Goal: Information Seeking & Learning: Learn about a topic

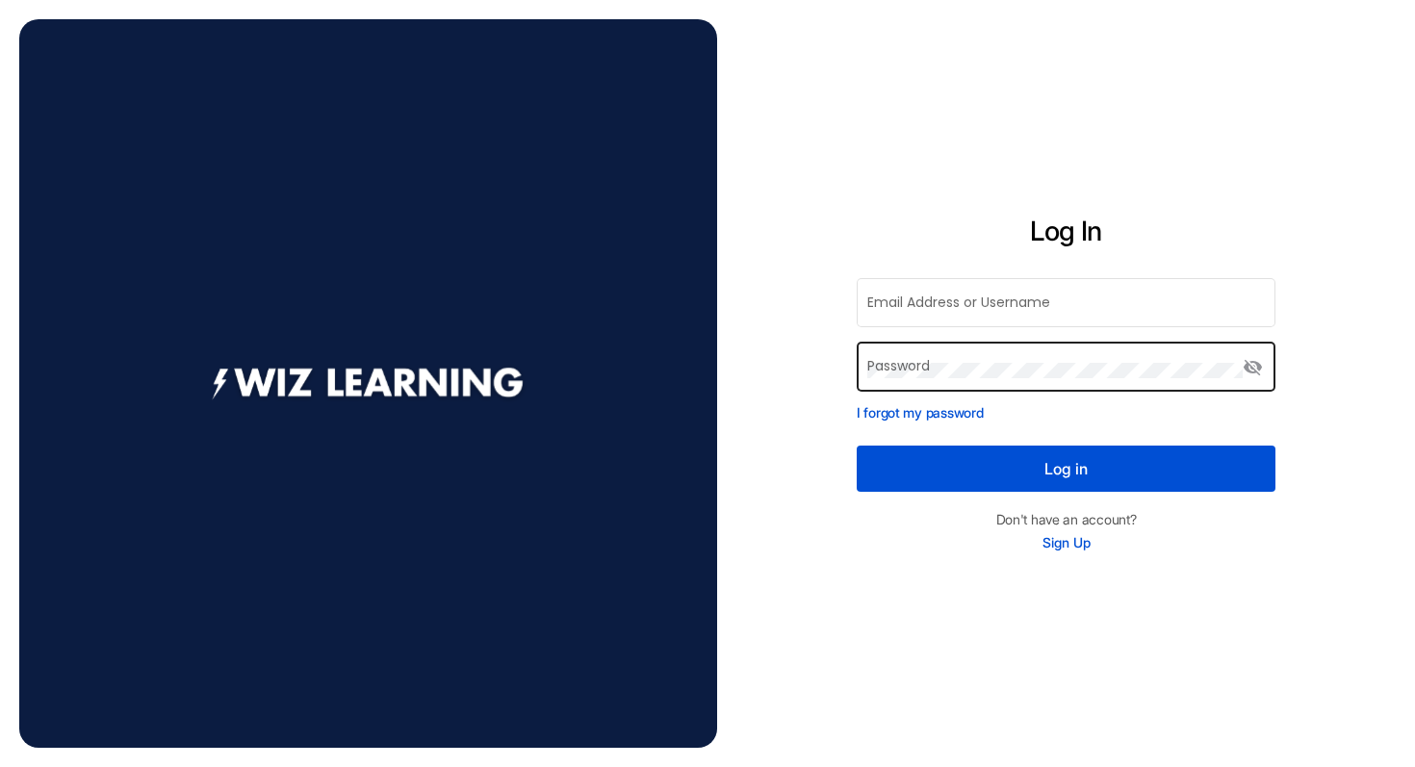
click at [1001, 358] on div "Password" at bounding box center [1054, 365] width 375 height 53
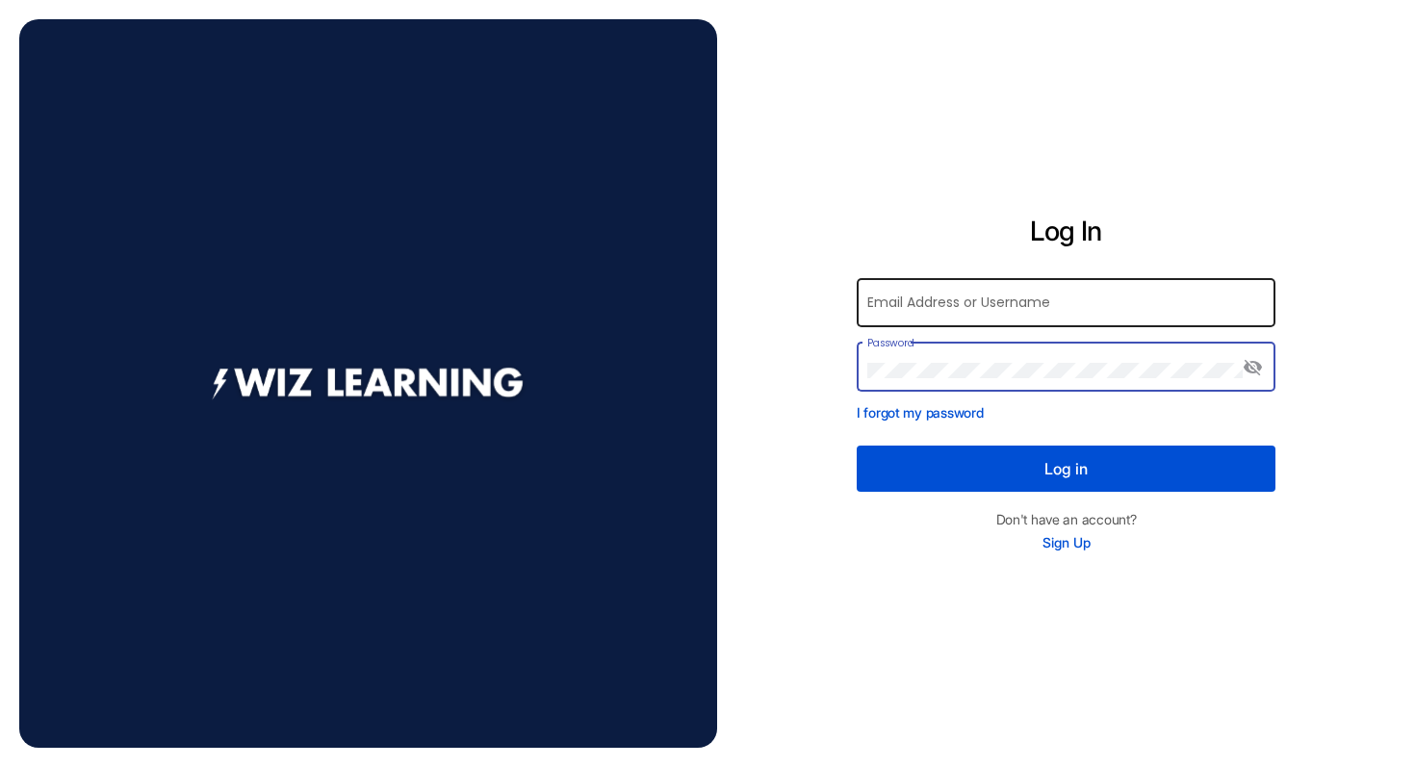
click at [907, 304] on input "Email Address or Username" at bounding box center [1066, 306] width 398 height 15
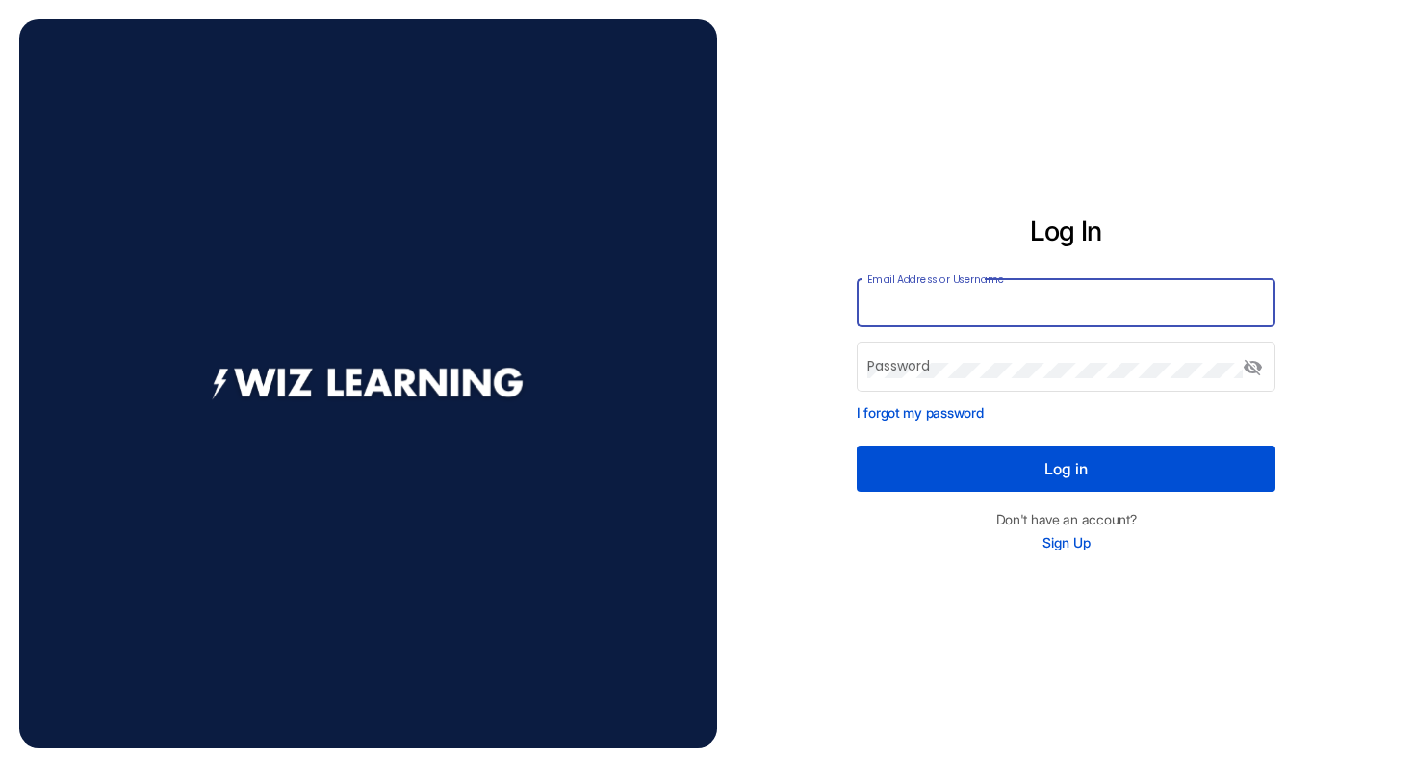
type input "*******"
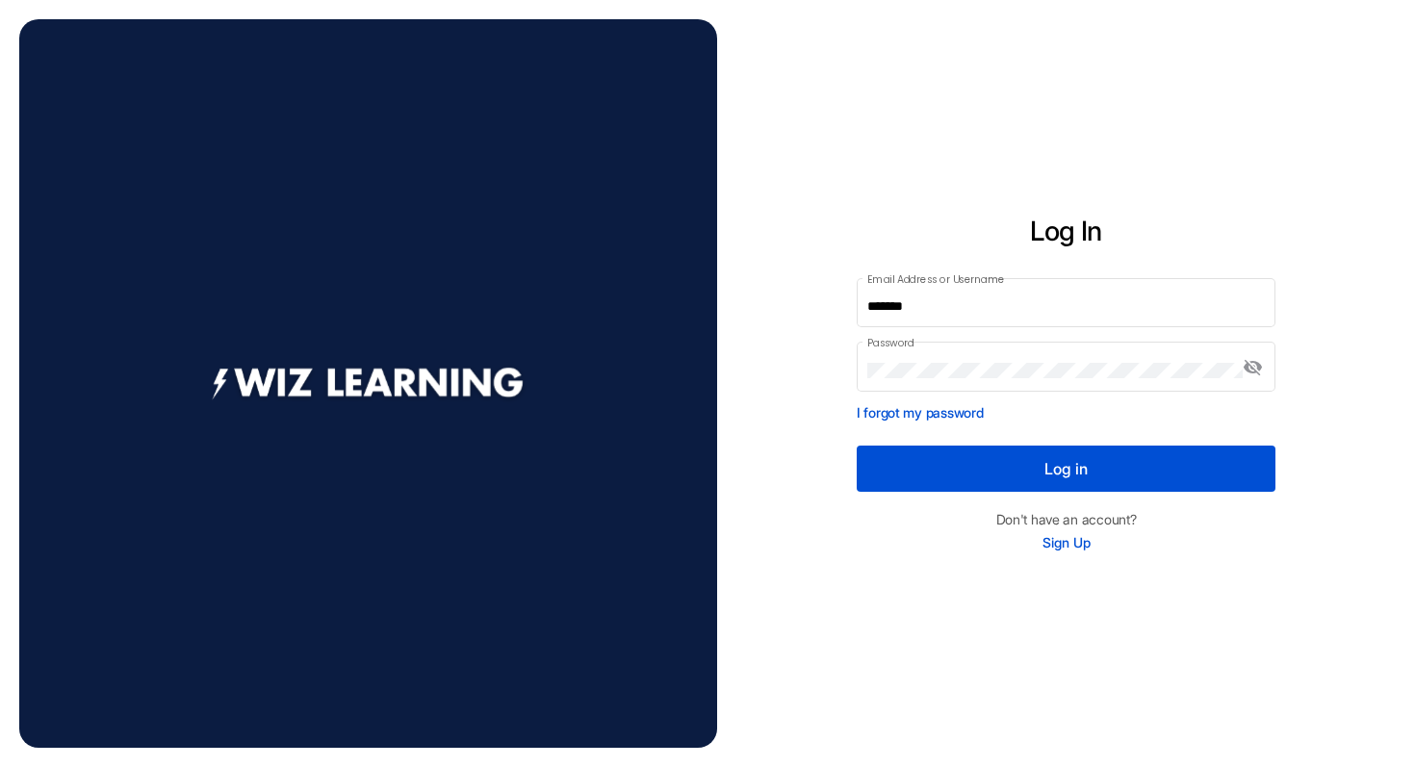
click at [1012, 468] on button "Log in" at bounding box center [1065, 469] width 419 height 46
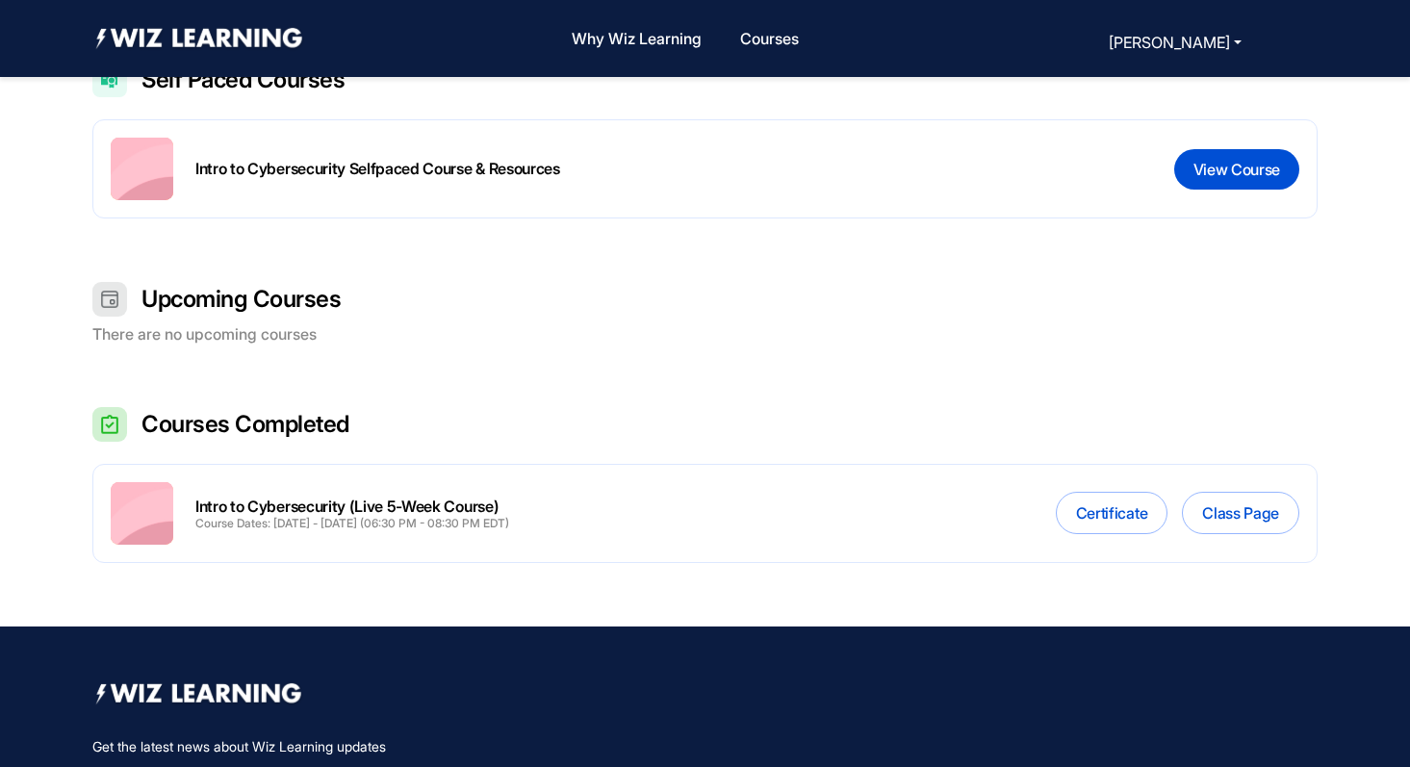
scroll to position [581, 0]
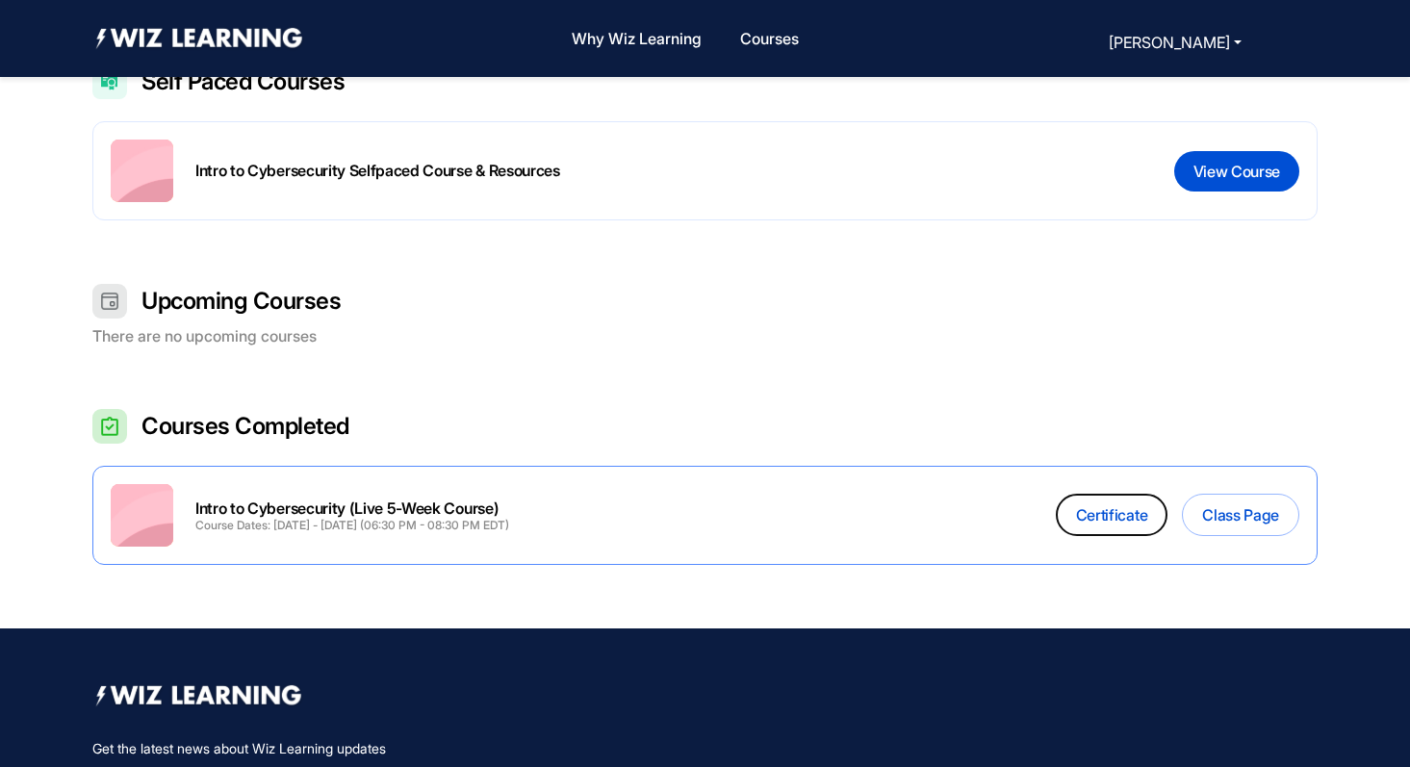
click at [1130, 518] on button "Certificate" at bounding box center [1112, 515] width 112 height 42
click at [1249, 175] on button "View Course" at bounding box center [1236, 171] width 125 height 40
click at [1214, 176] on button "View Course" at bounding box center [1236, 171] width 125 height 40
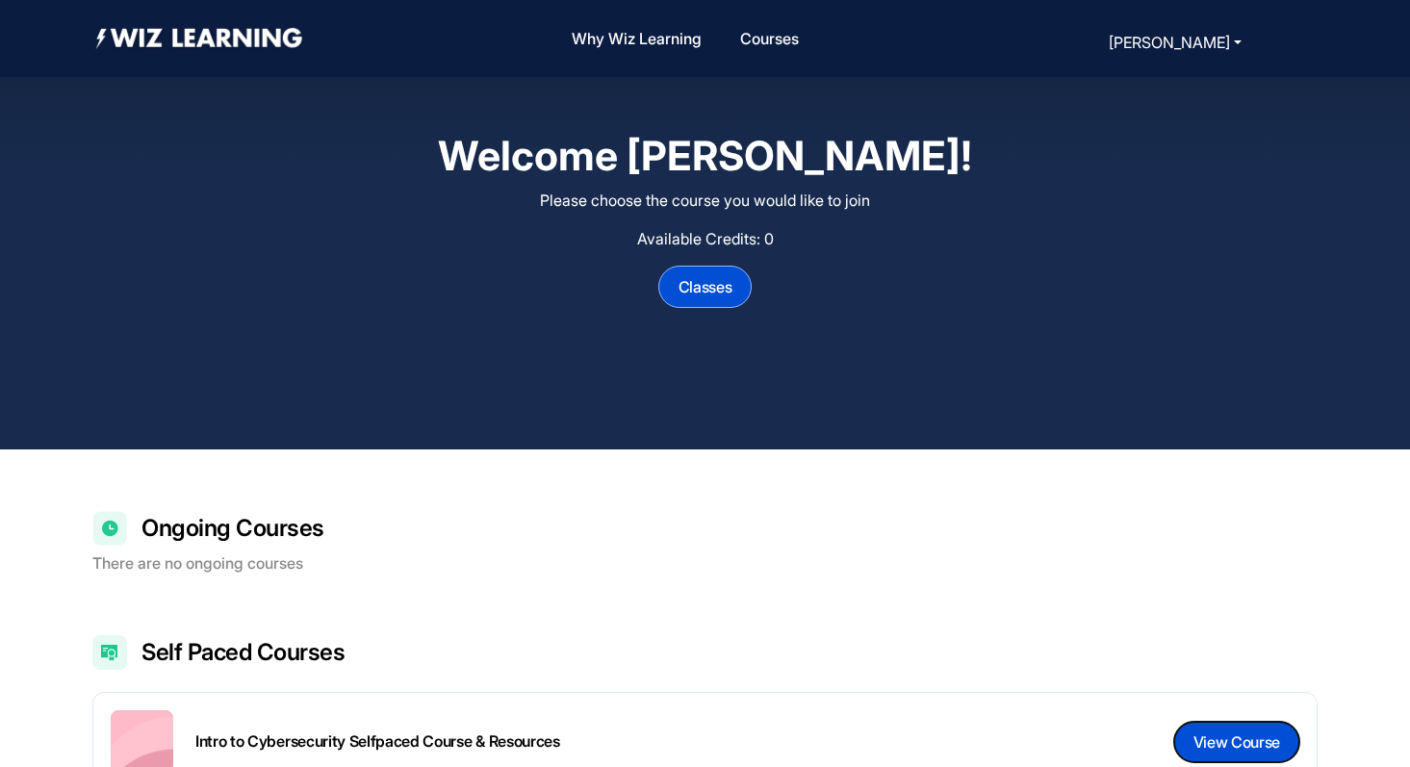
scroll to position [10, 0]
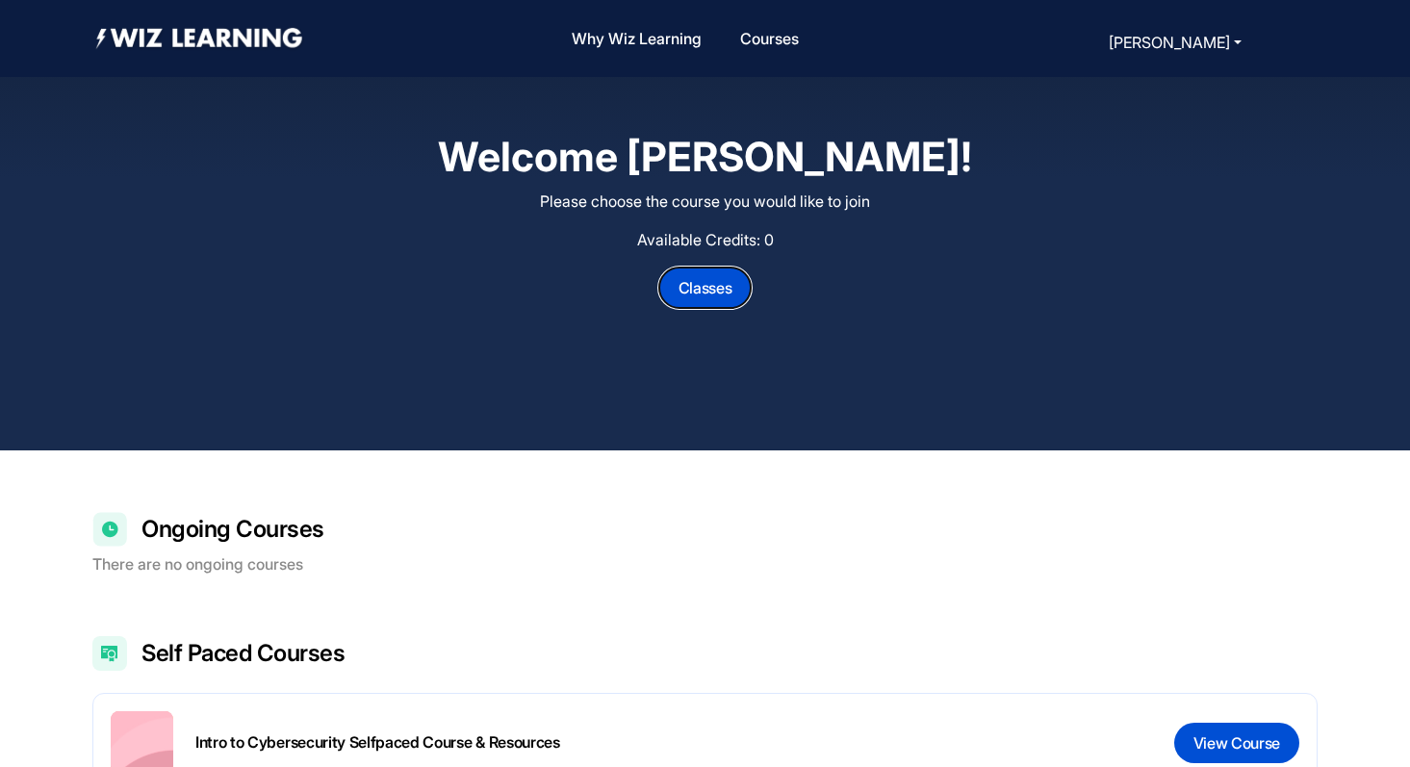
click at [699, 300] on button "Classes" at bounding box center [705, 288] width 94 height 42
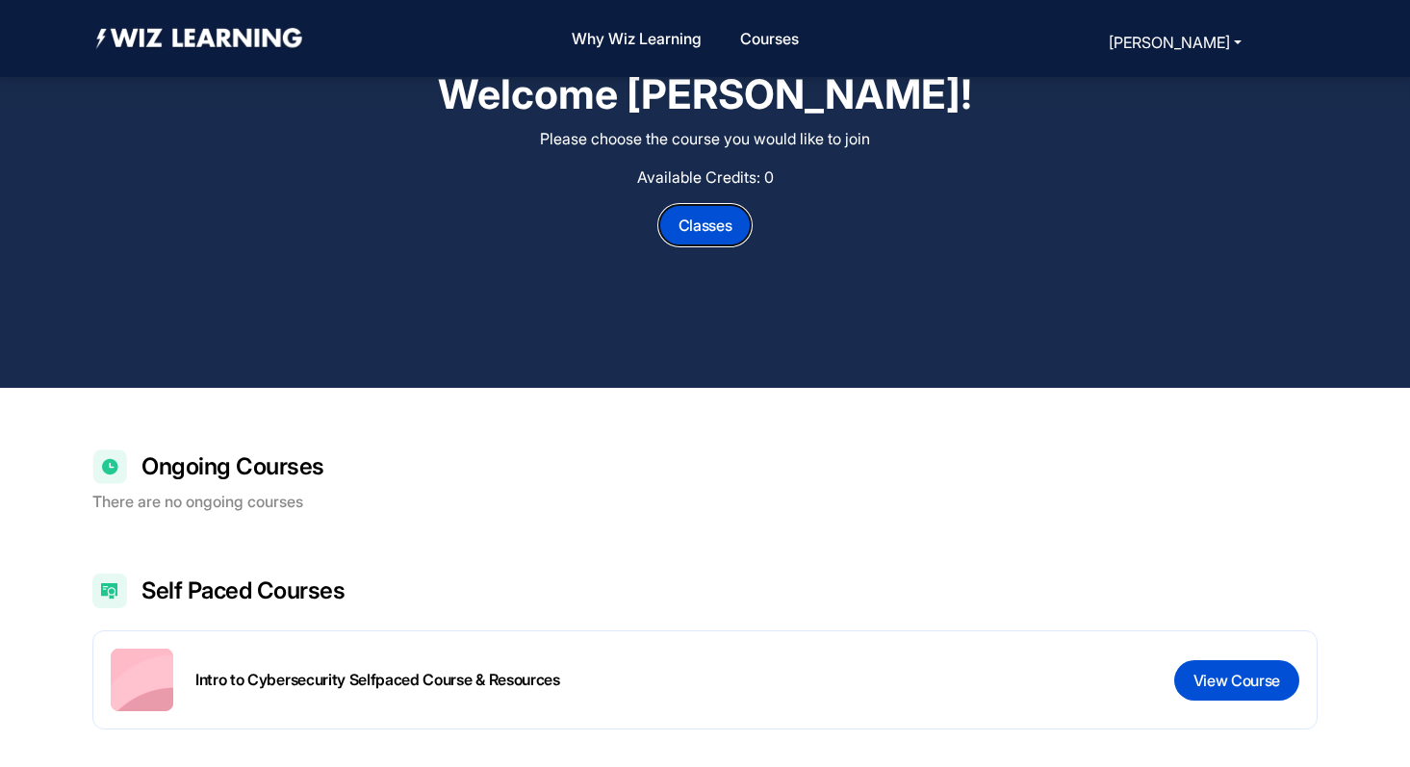
scroll to position [911, 0]
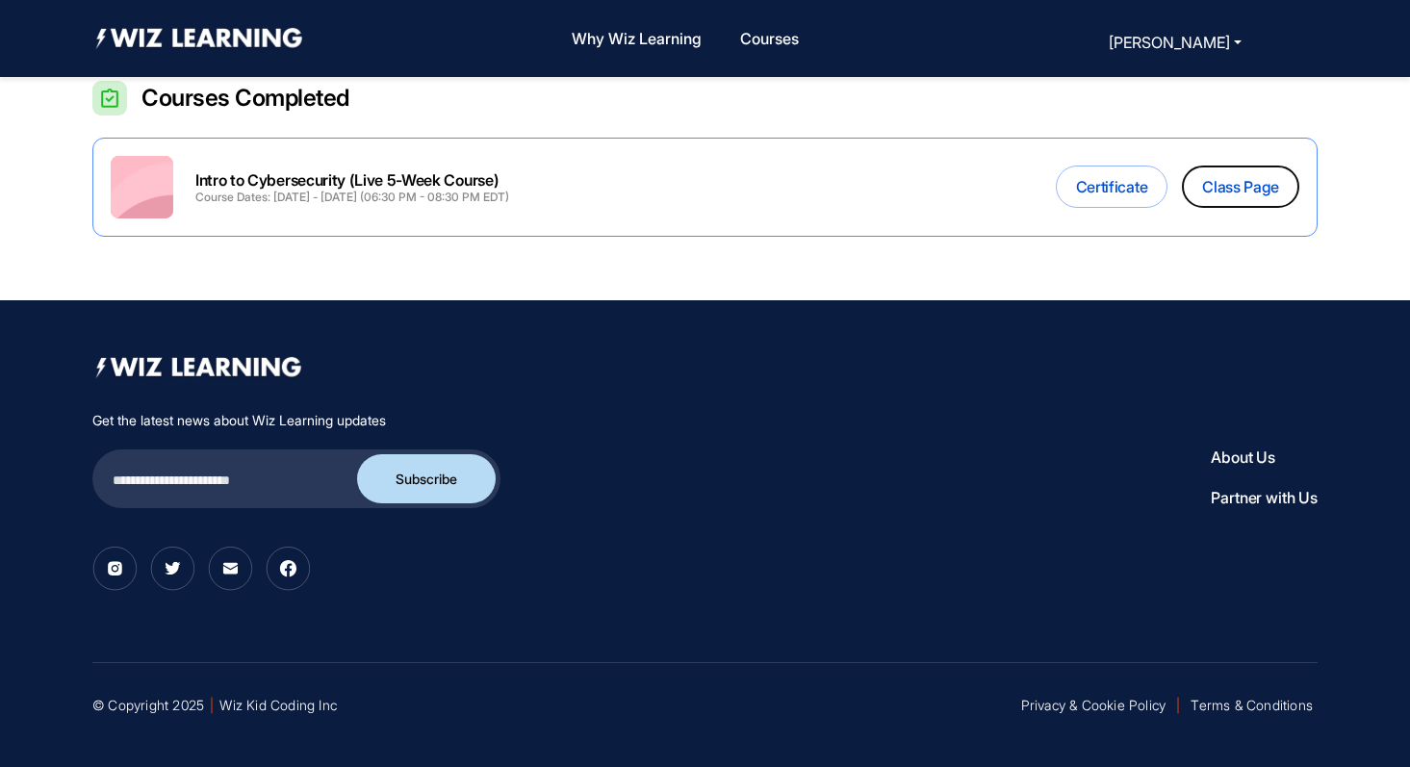
click at [1263, 175] on button "Class Page" at bounding box center [1240, 187] width 117 height 42
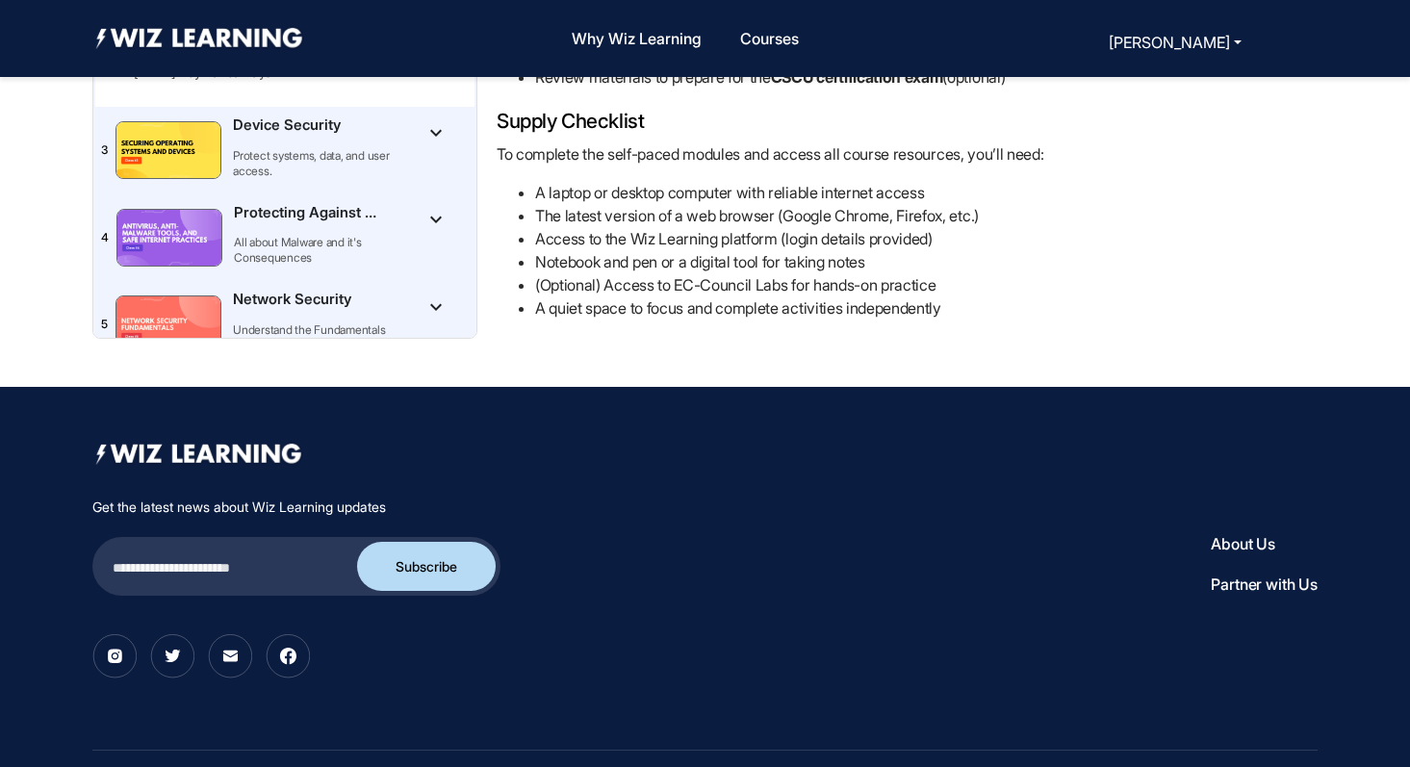
scroll to position [505, 0]
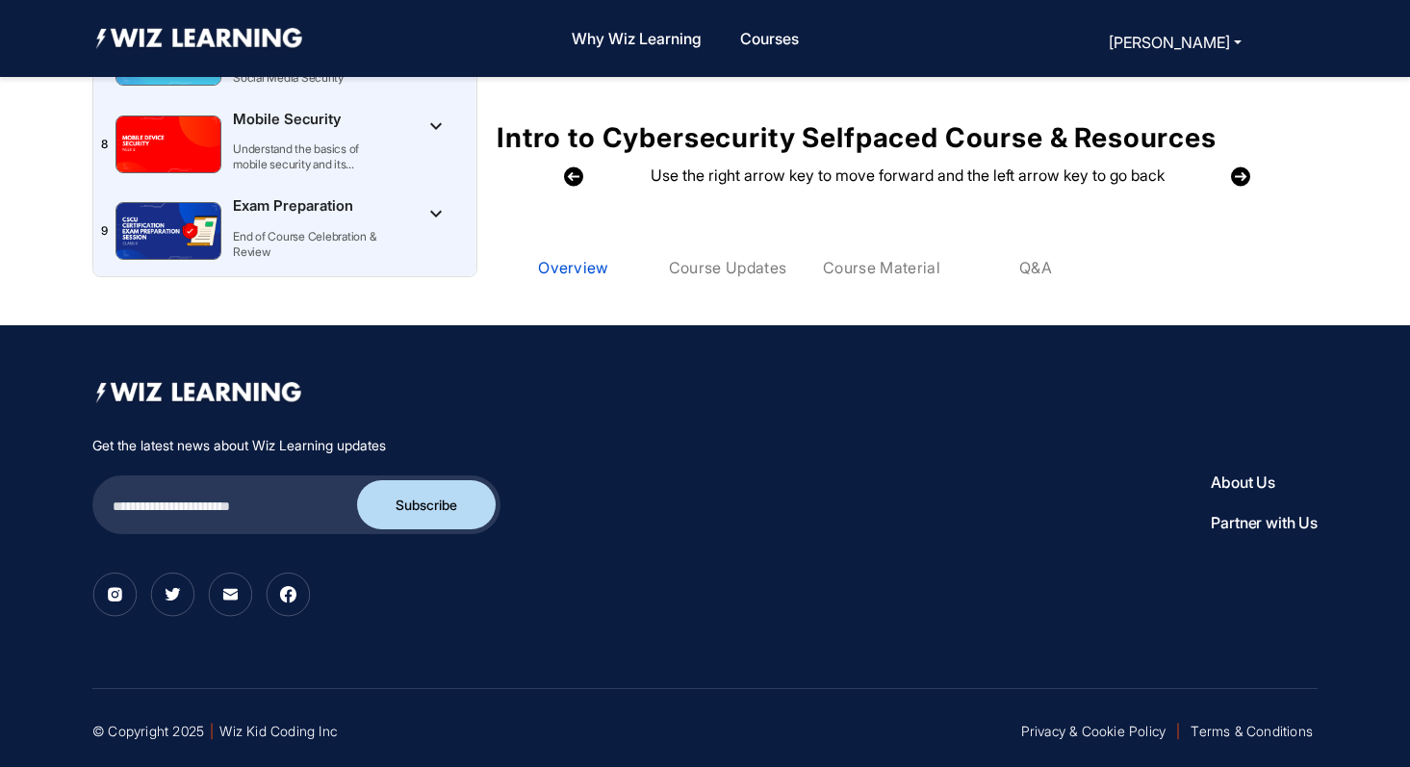
scroll to position [505, 0]
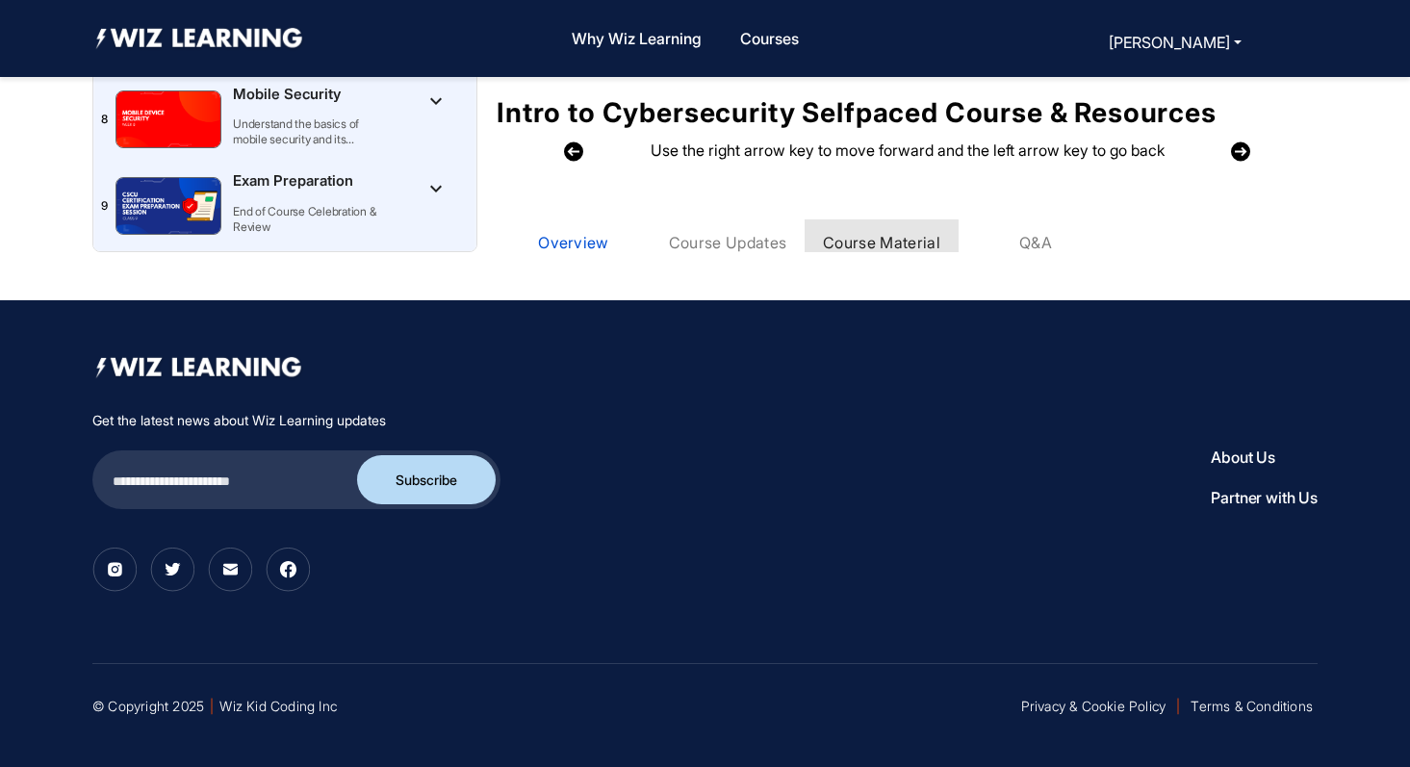
click at [861, 243] on div "Course Material" at bounding box center [881, 242] width 117 height 19
click at [862, 243] on div "Course Material" at bounding box center [881, 242] width 117 height 48
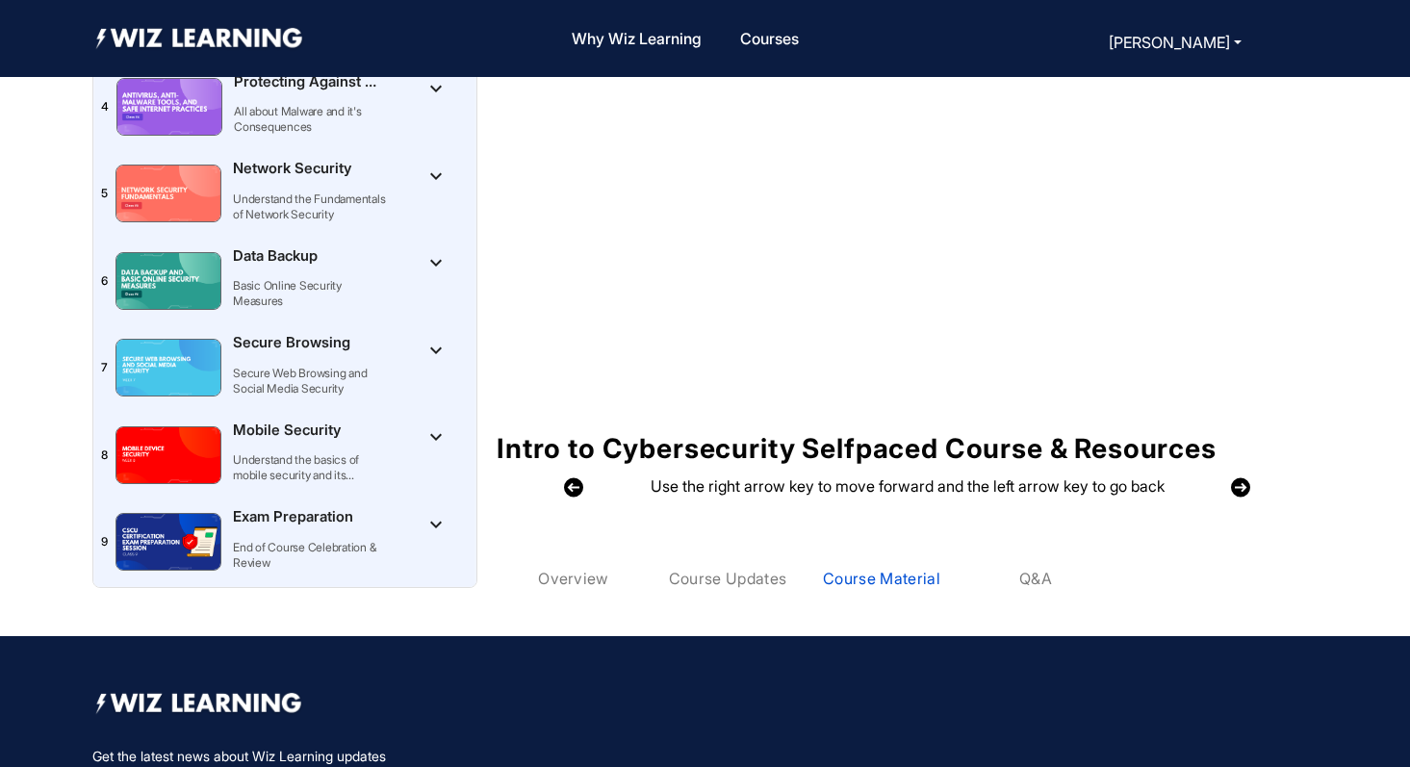
scroll to position [0, 0]
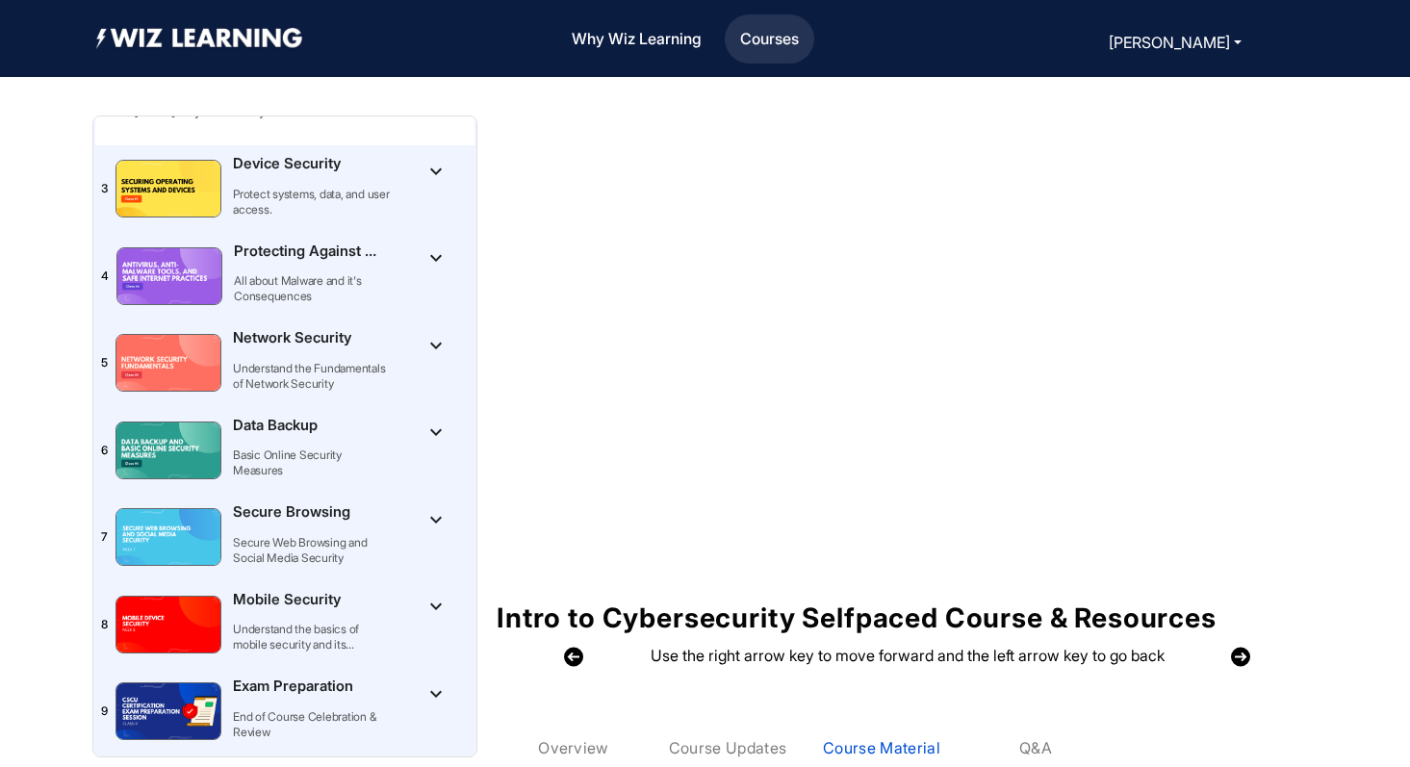
click at [773, 39] on link "Courses" at bounding box center [769, 38] width 74 height 41
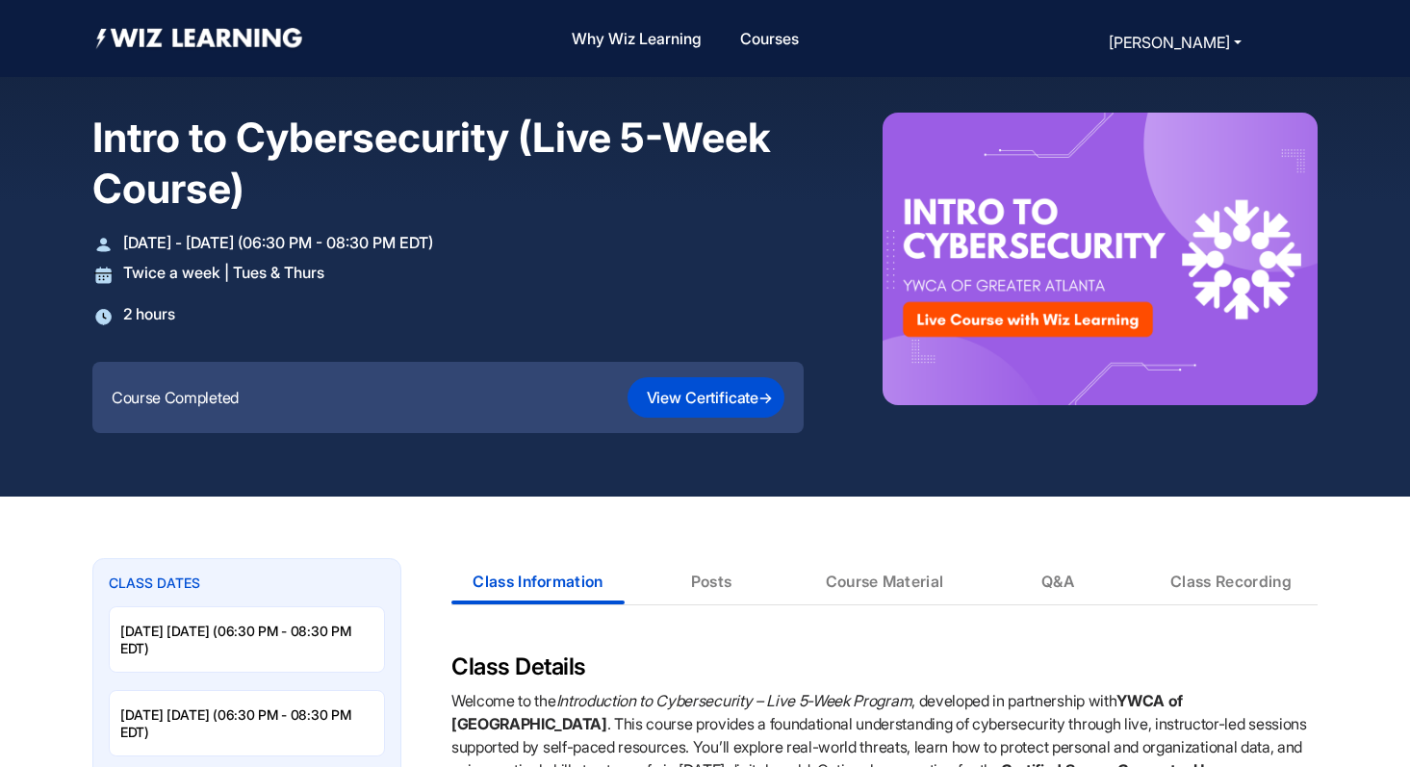
click at [959, 327] on img at bounding box center [1099, 259] width 435 height 293
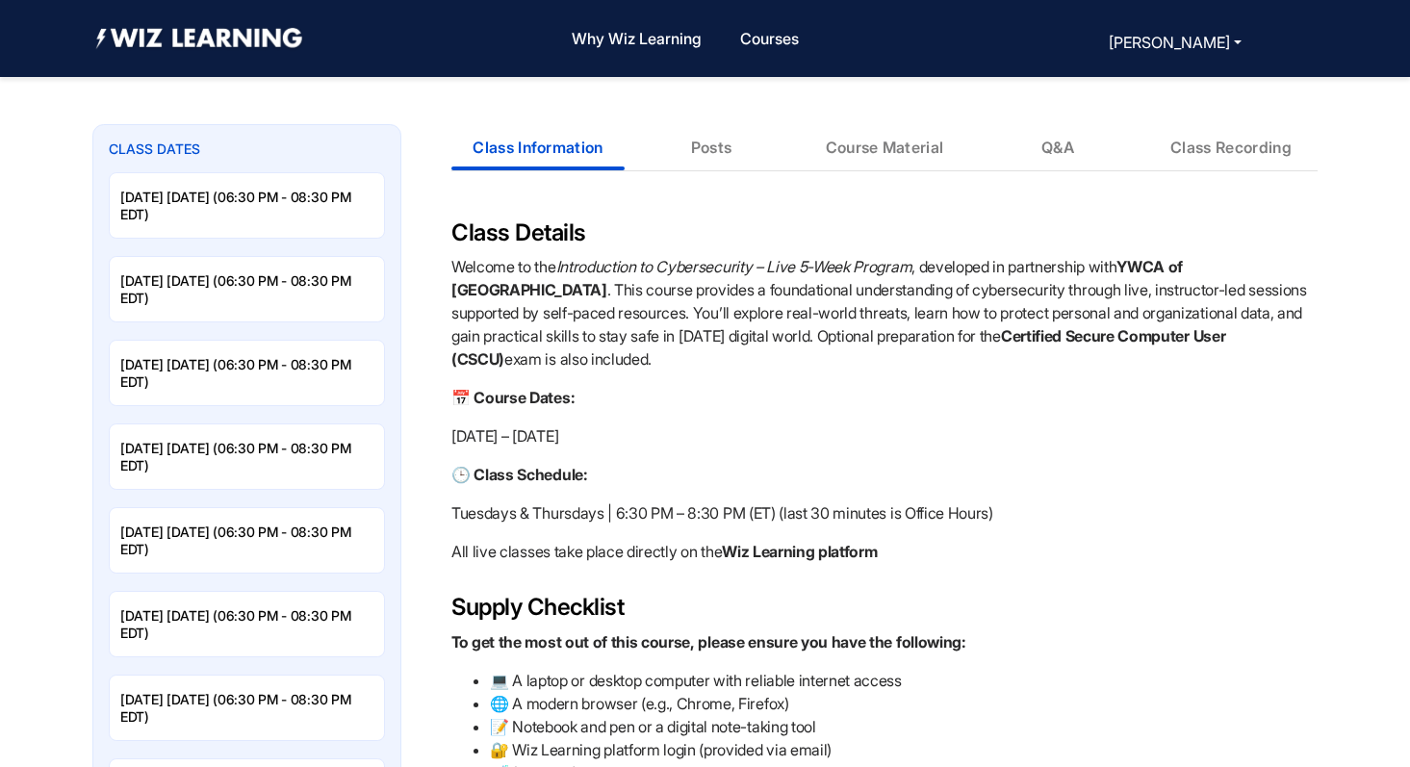
scroll to position [433, 0]
click at [880, 145] on div "Course Material" at bounding box center [885, 148] width 118 height 19
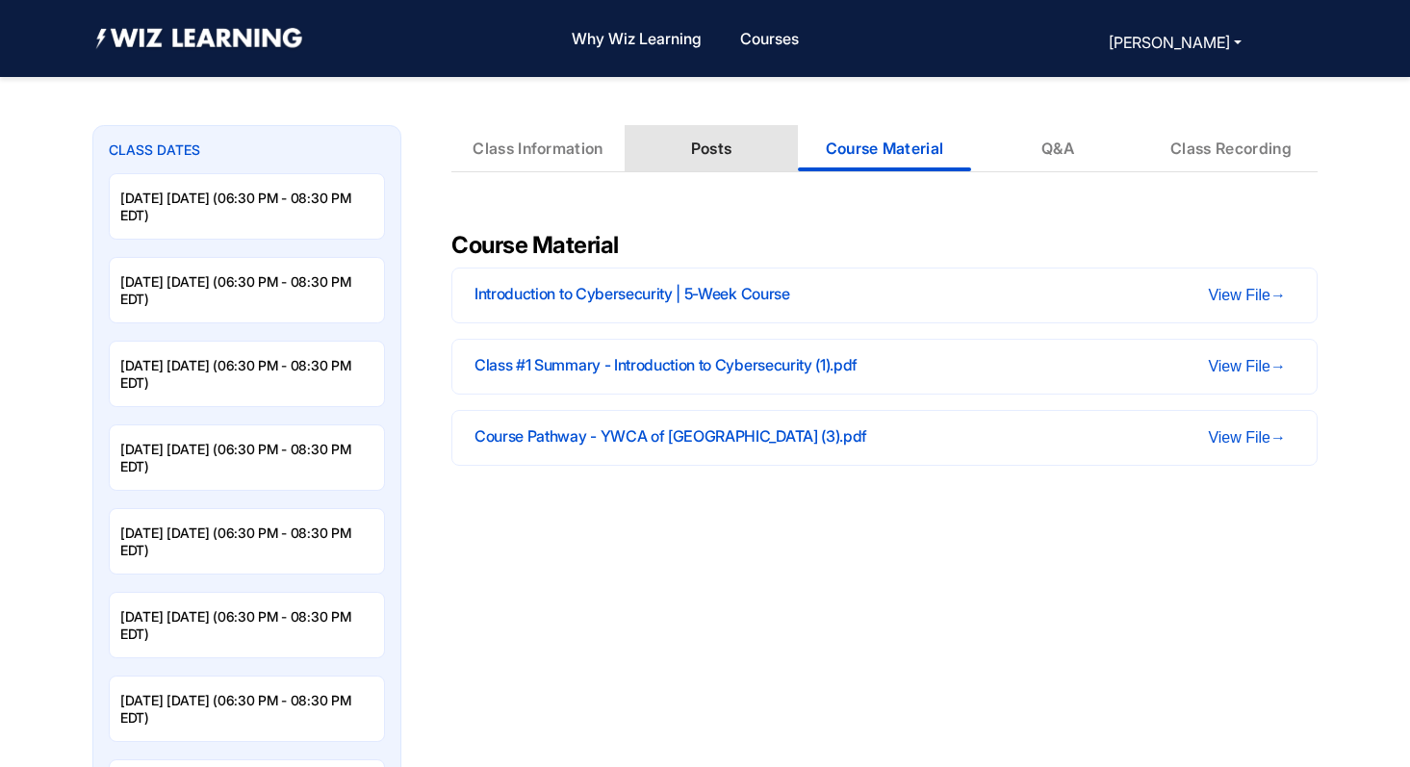
click at [719, 136] on div "Posts" at bounding box center [711, 148] width 173 height 46
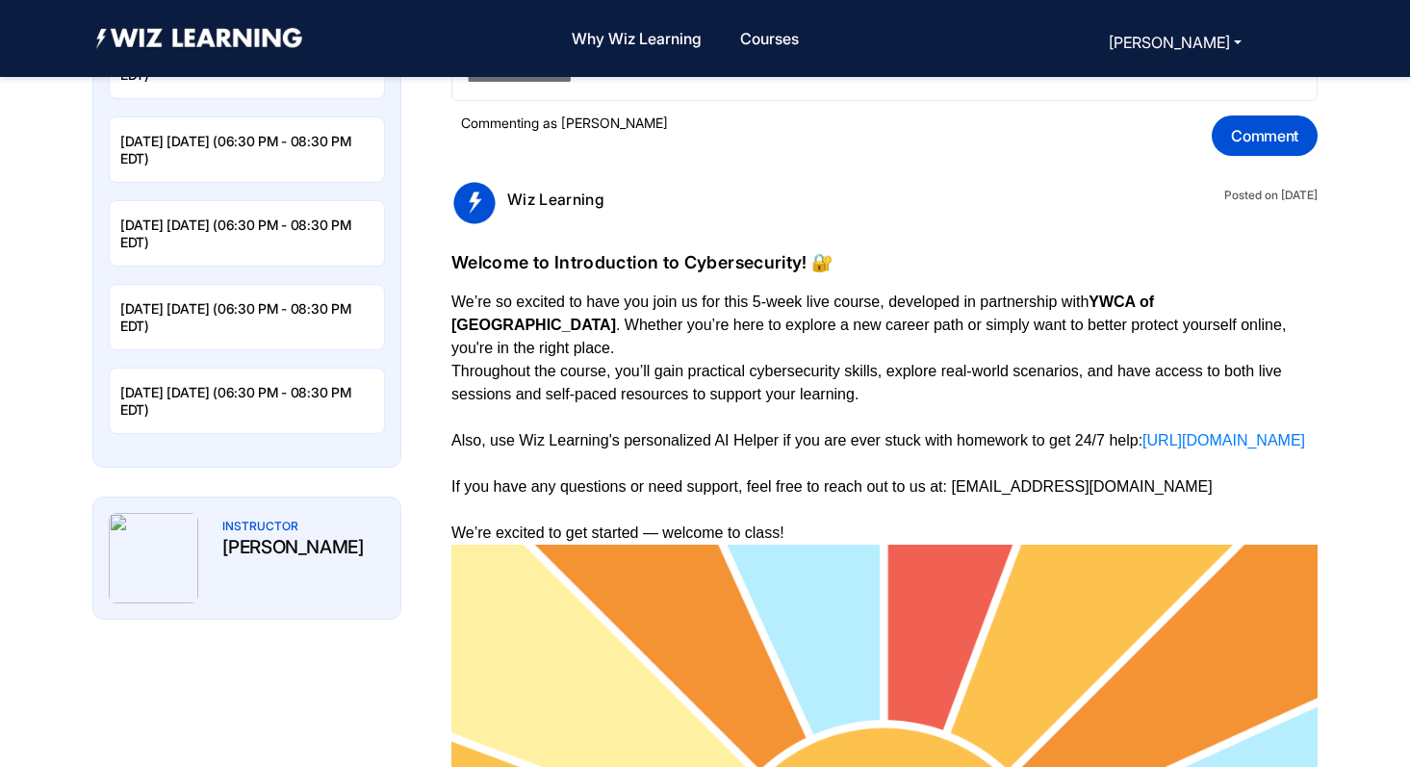
scroll to position [941, 0]
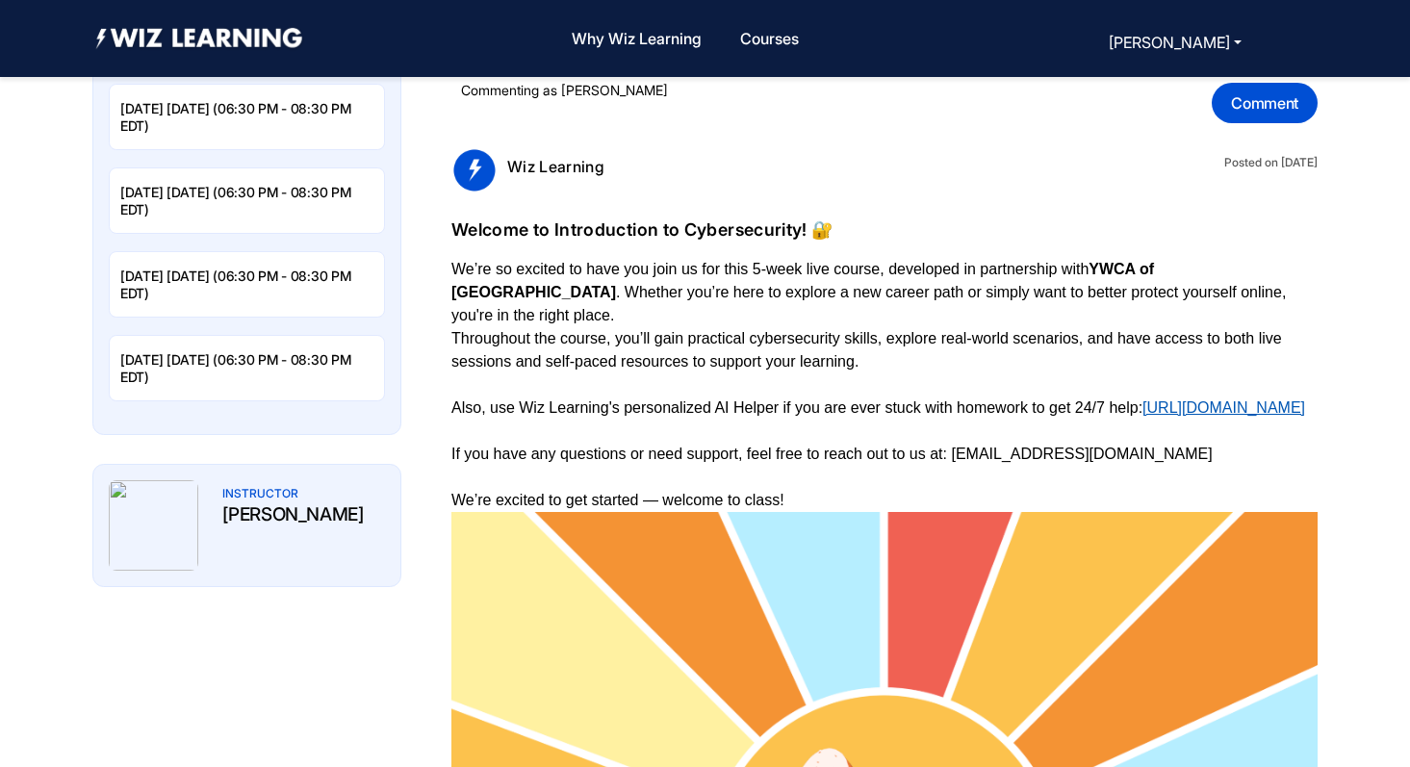
click at [1142, 405] on link "https://tools.wizkidlearning.com/ywca" at bounding box center [1223, 407] width 163 height 16
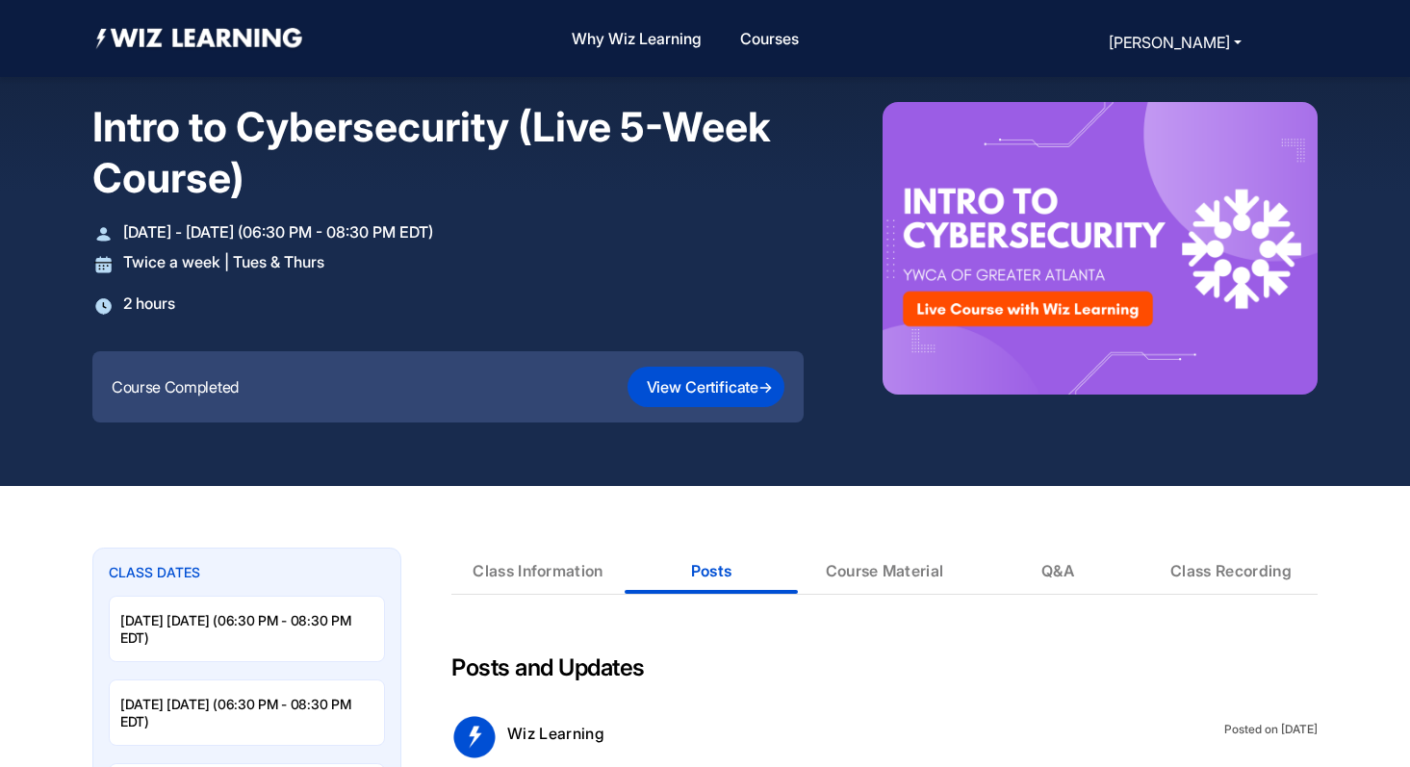
scroll to position [0, 0]
